Goal: Task Accomplishment & Management: Use online tool/utility

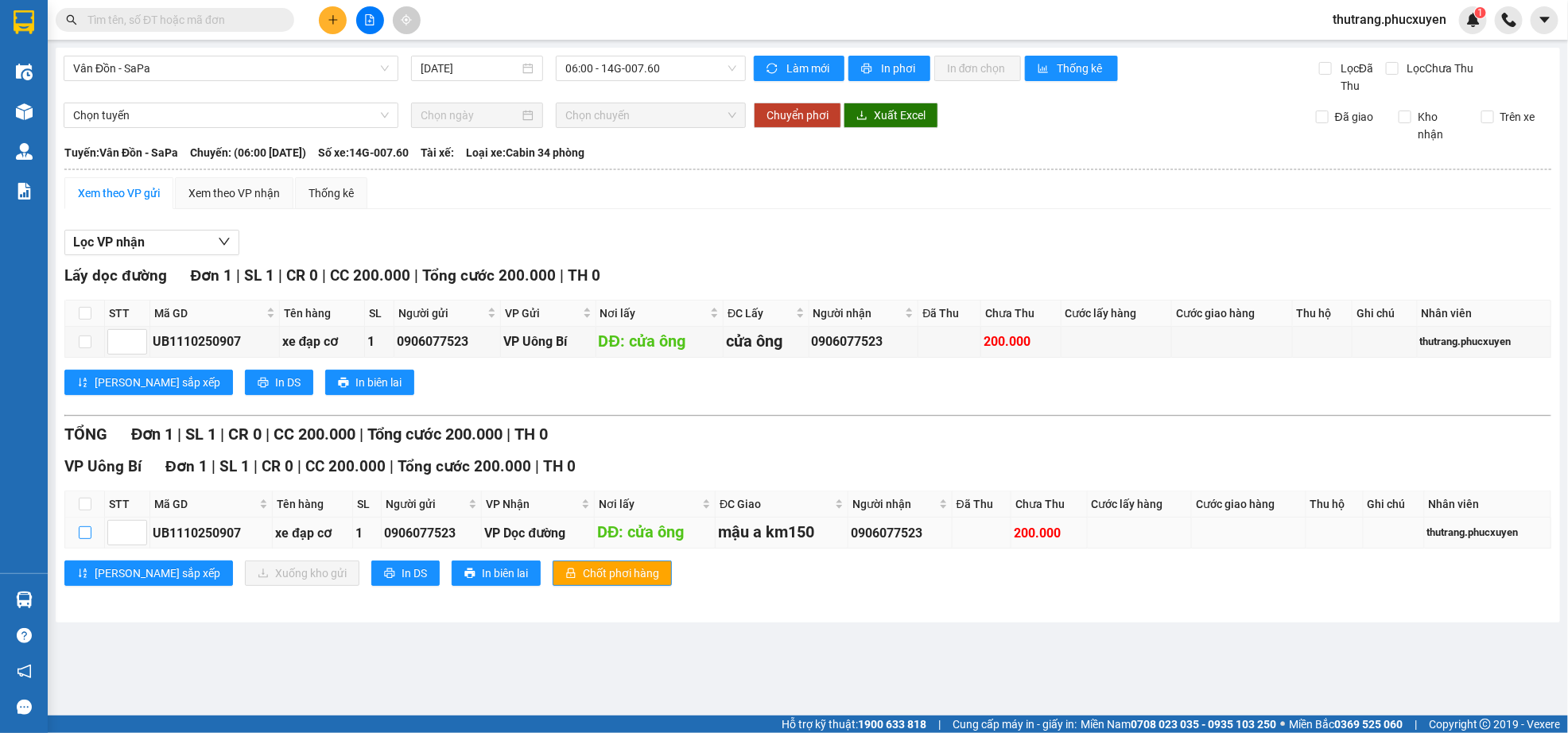
click at [83, 539] on input "checkbox" at bounding box center [84, 532] width 13 height 13
checkbox input "true"
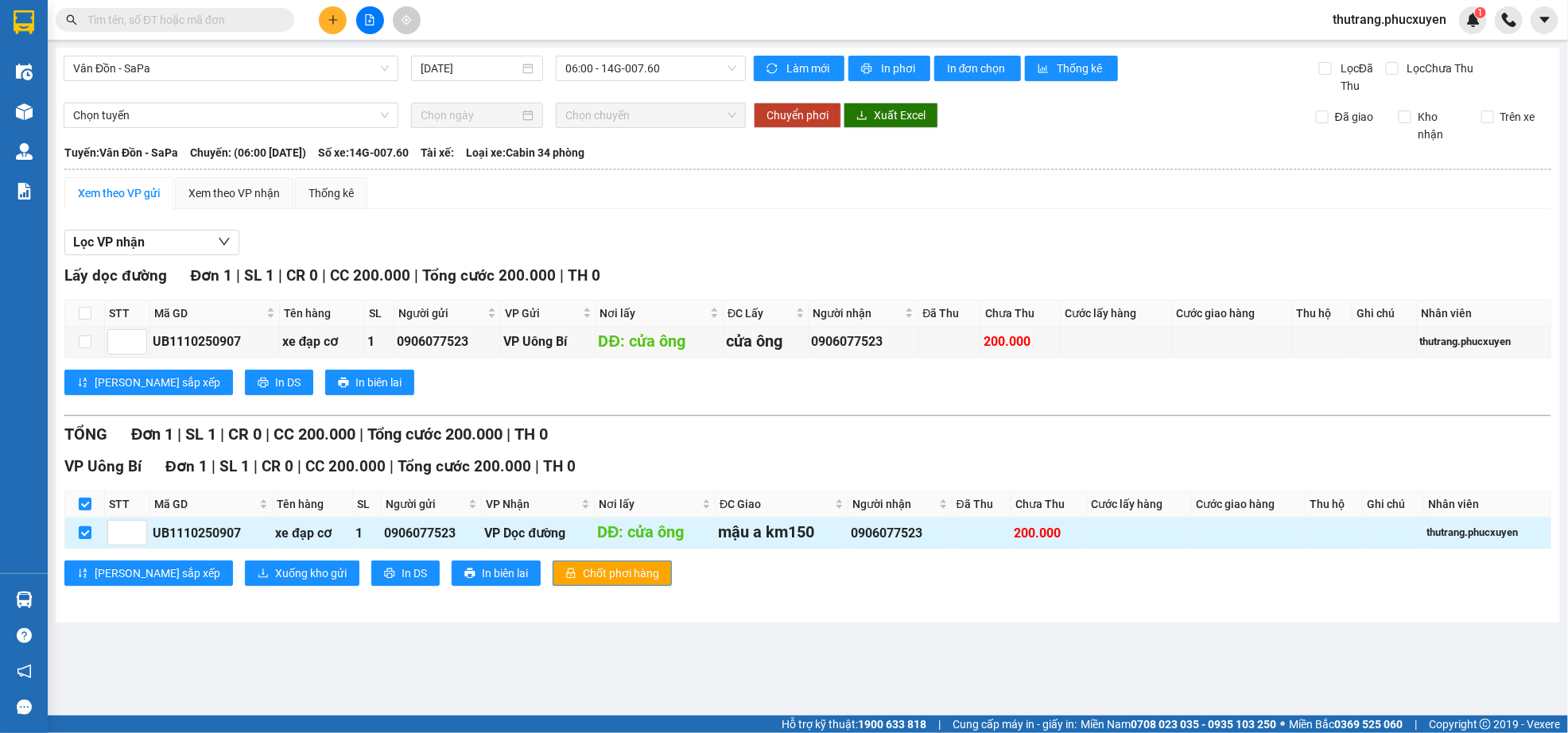
click at [83, 539] on input "checkbox" at bounding box center [84, 532] width 13 height 13
checkbox input "false"
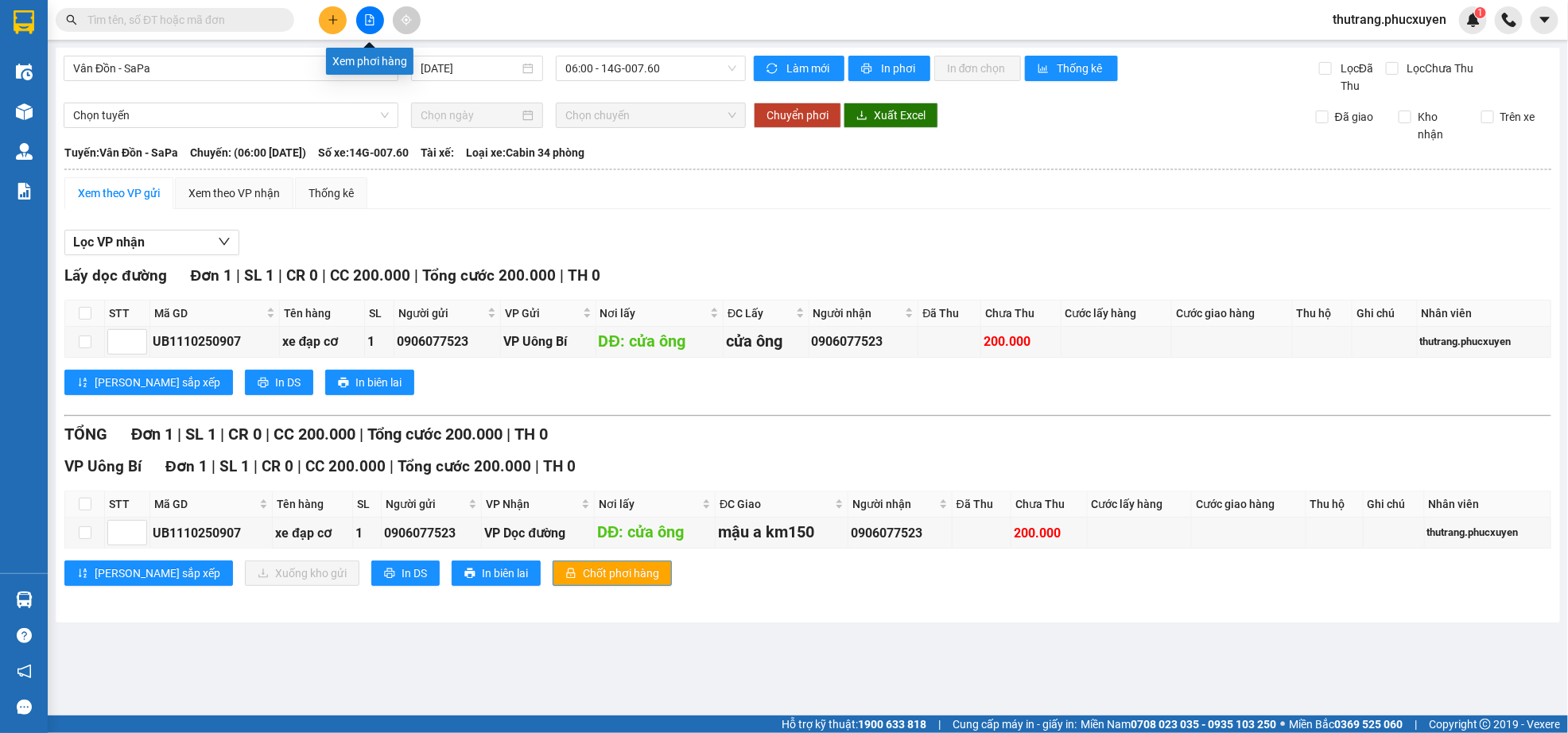
click at [376, 24] on button at bounding box center [370, 20] width 28 height 28
click at [362, 13] on button at bounding box center [370, 20] width 28 height 28
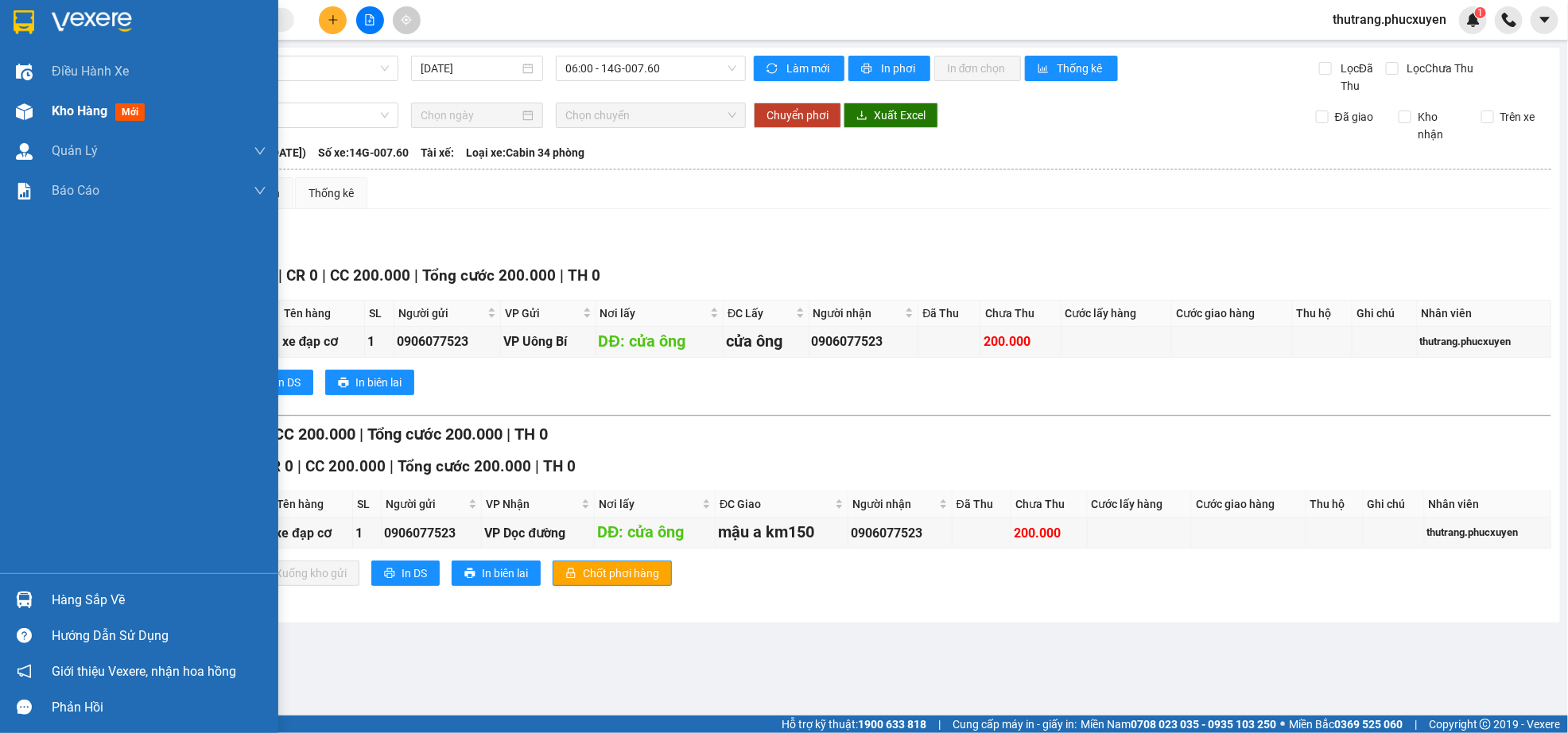
click at [31, 98] on div at bounding box center [24, 111] width 28 height 28
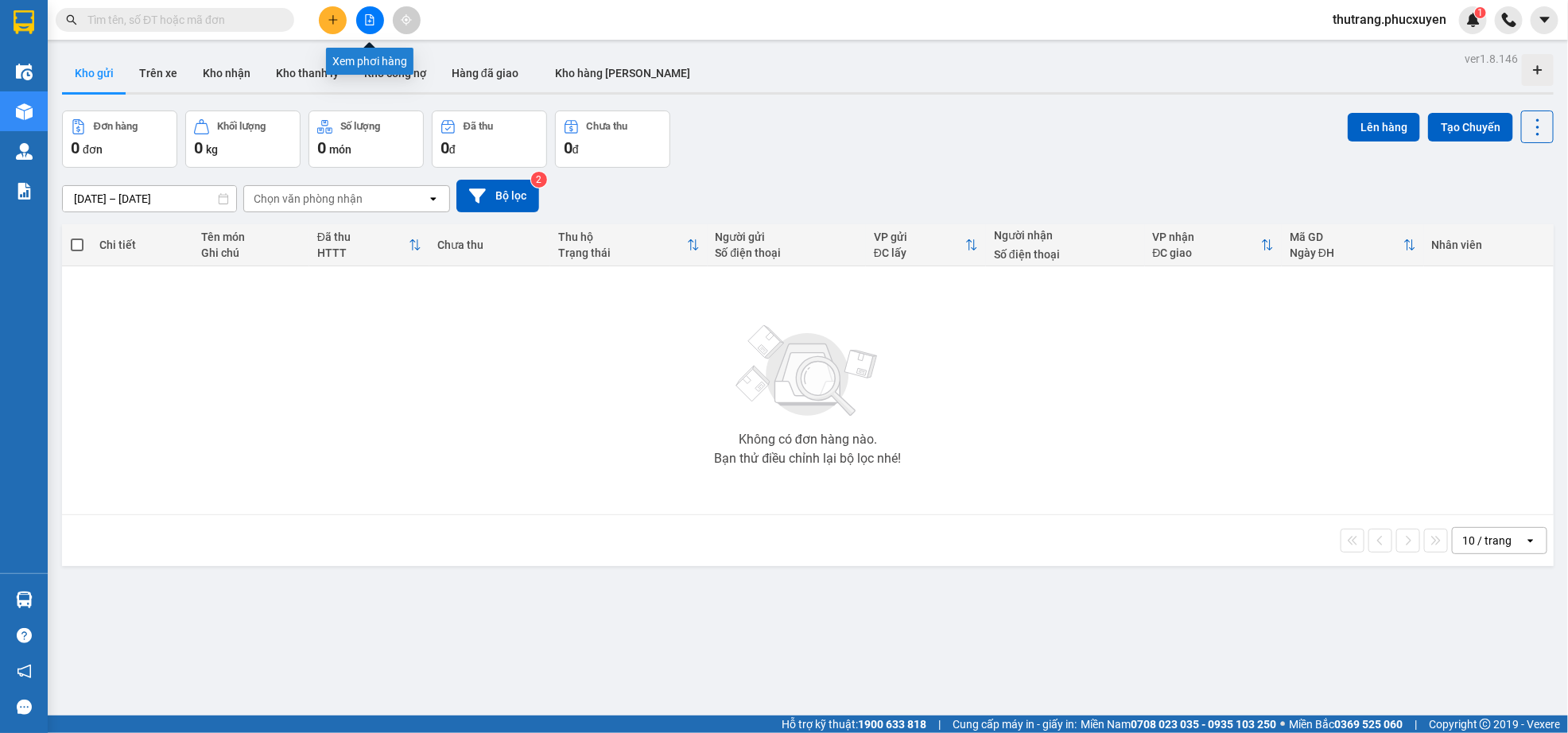
click at [371, 18] on icon "file-add" at bounding box center [370, 19] width 8 height 11
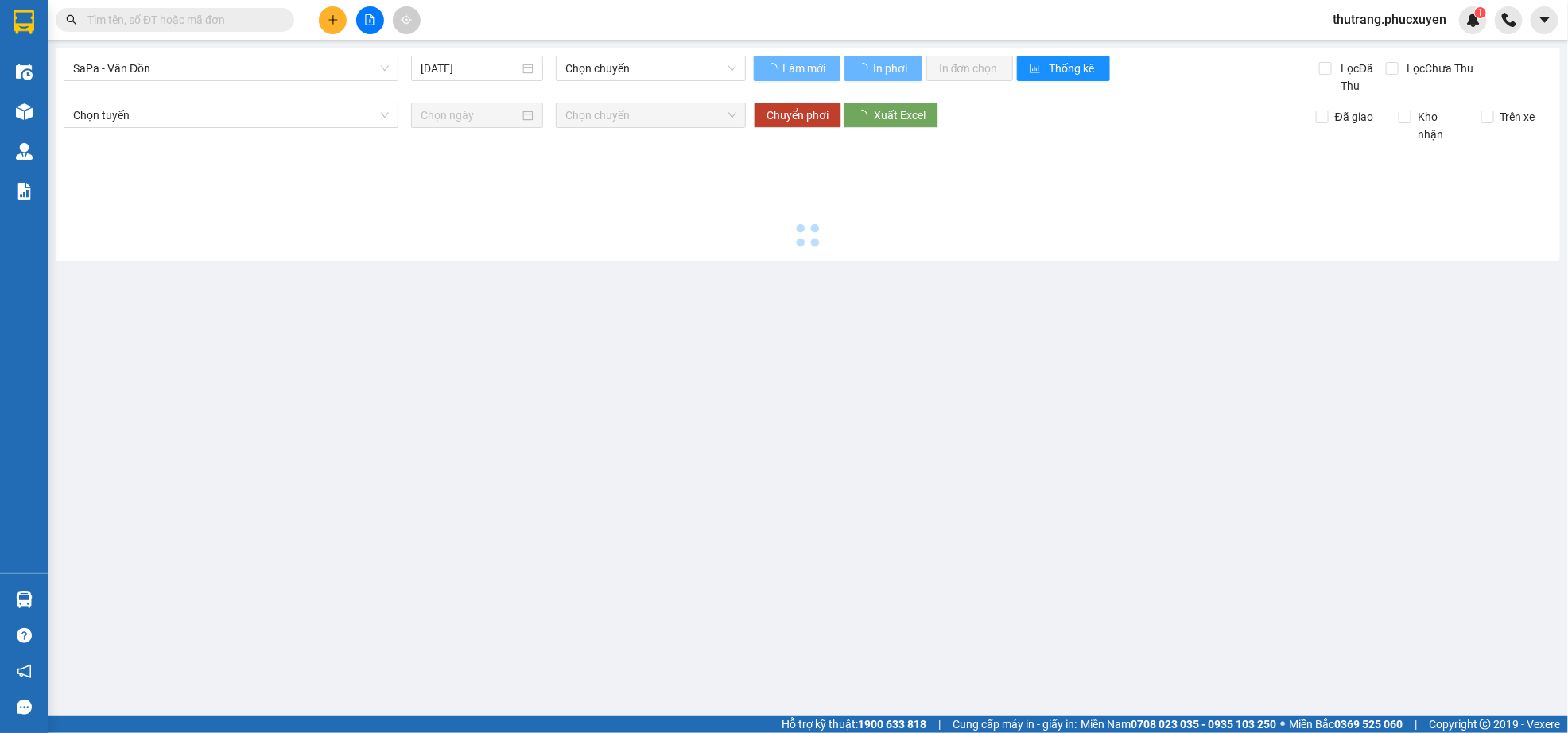
type input "[DATE]"
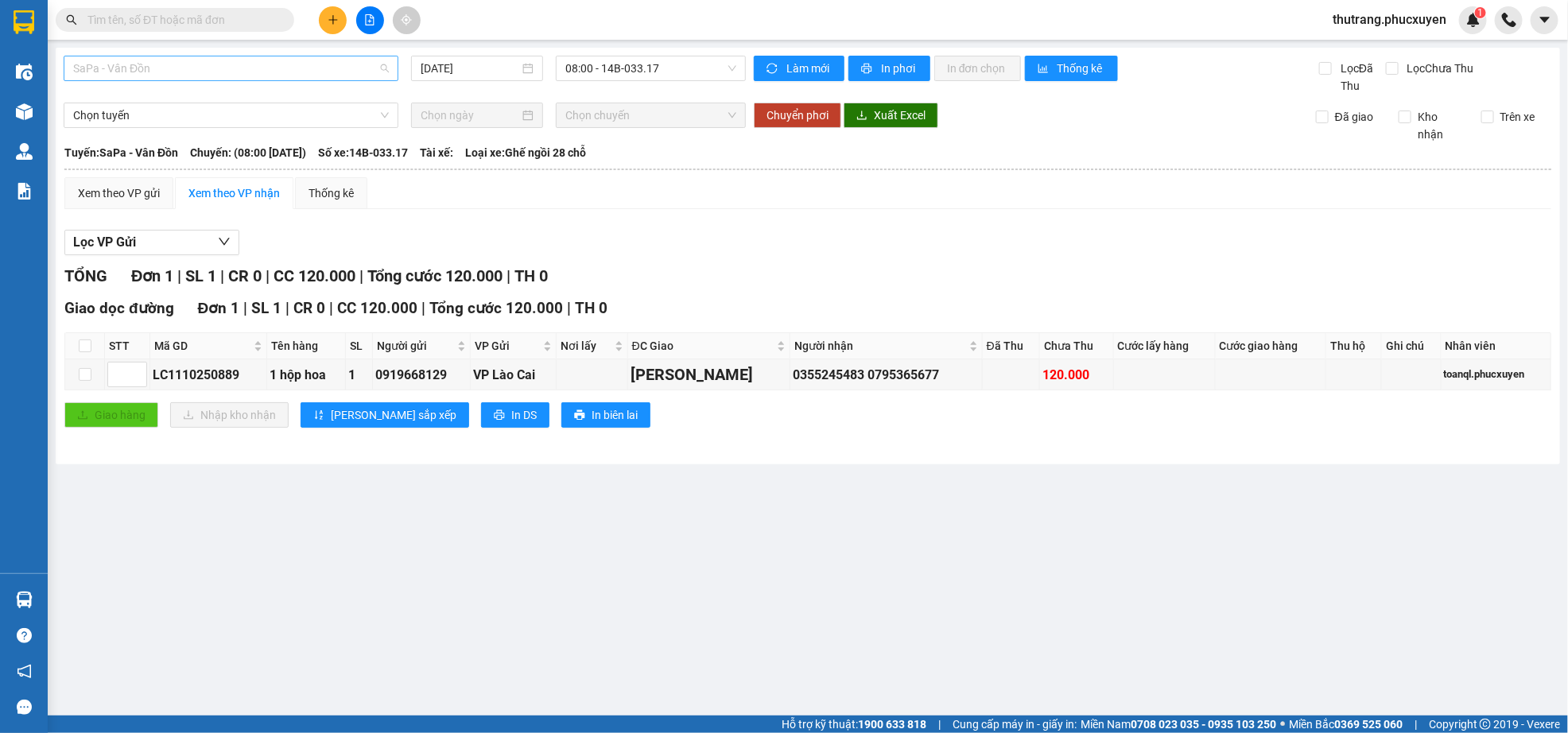
click at [216, 70] on span "SaPa - Vân Đồn" at bounding box center [231, 68] width 316 height 24
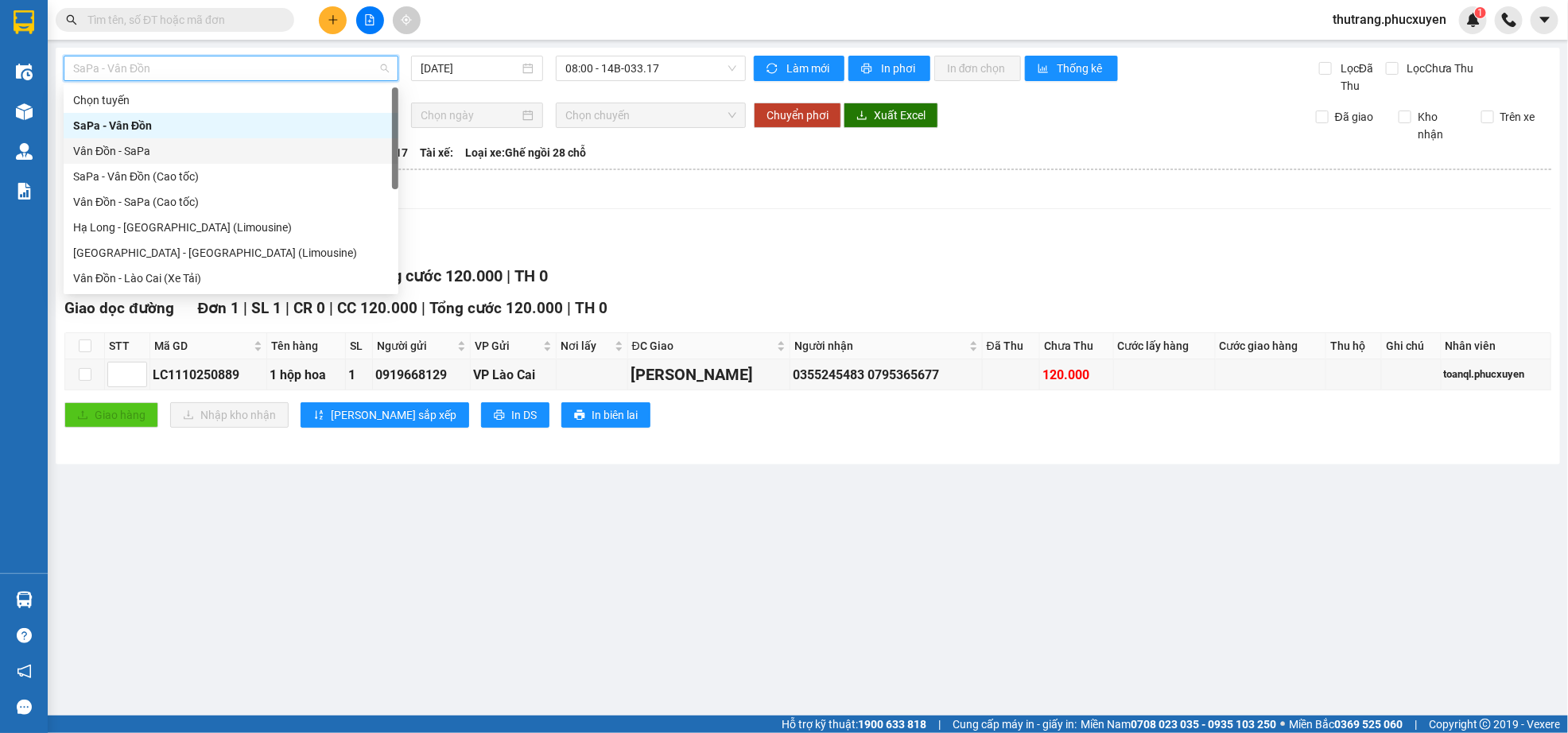
click at [242, 150] on div "Vân Đồn - SaPa" at bounding box center [231, 151] width 316 height 18
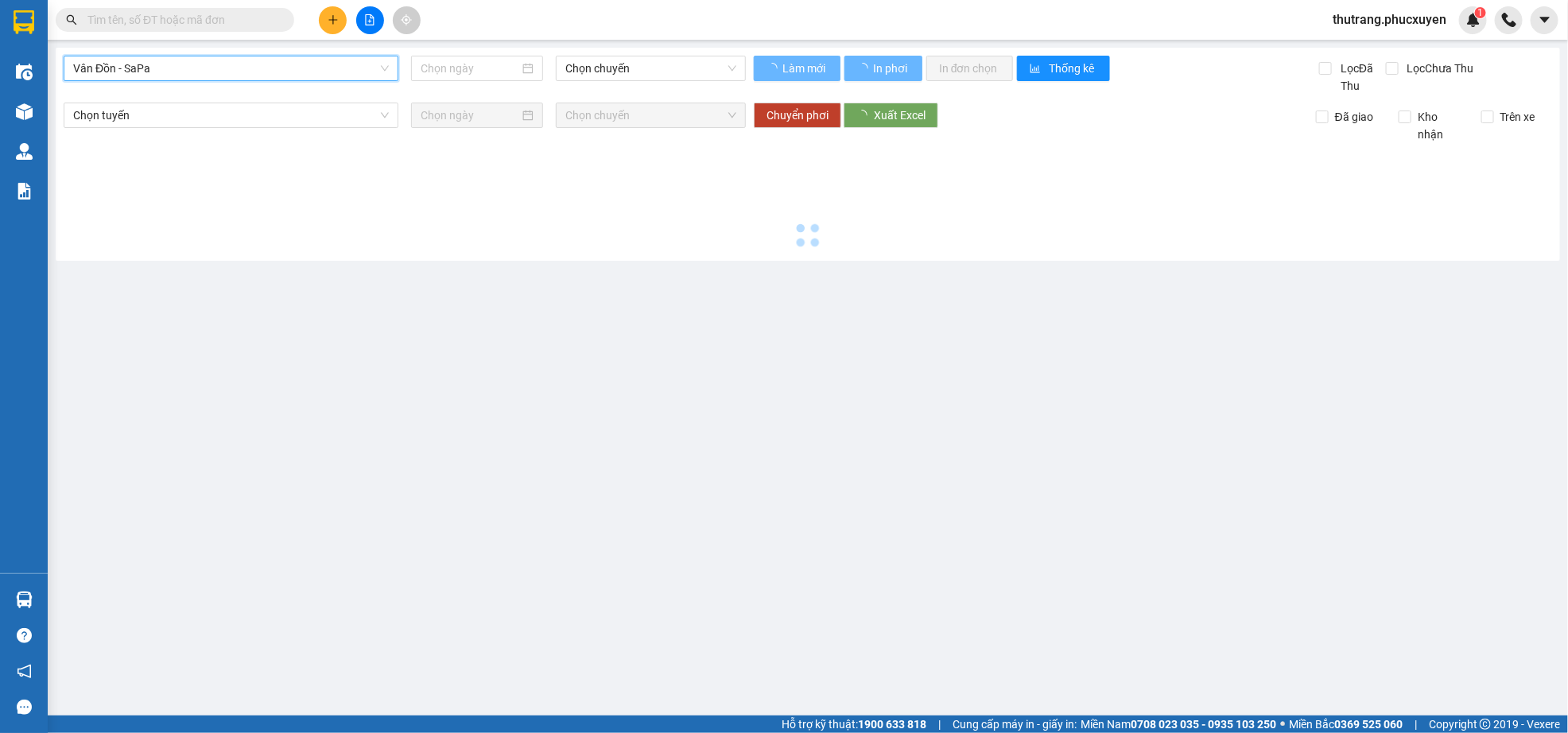
type input "[DATE]"
